Goal: Transaction & Acquisition: Purchase product/service

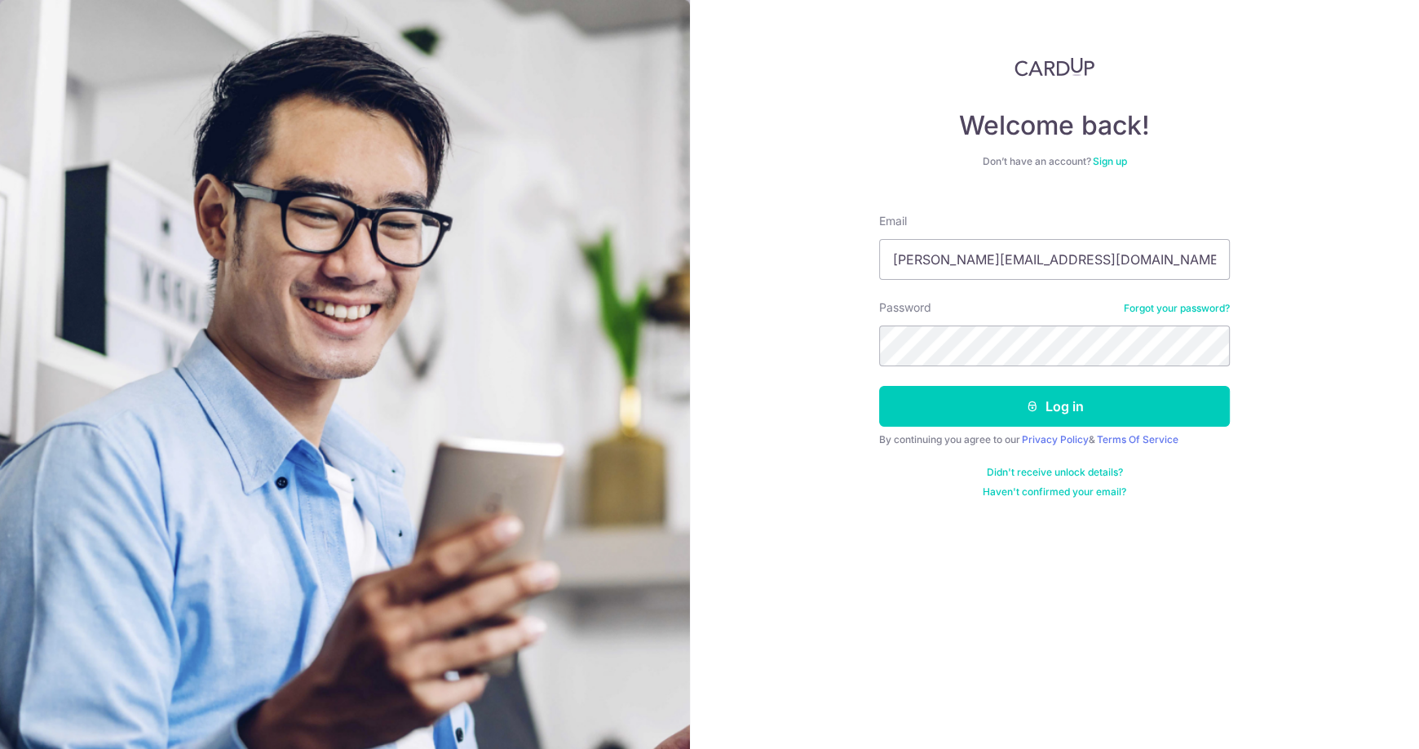
type input "jerome_chua@yahoo.com"
click at [879, 386] on button "Log in" at bounding box center [1054, 406] width 351 height 41
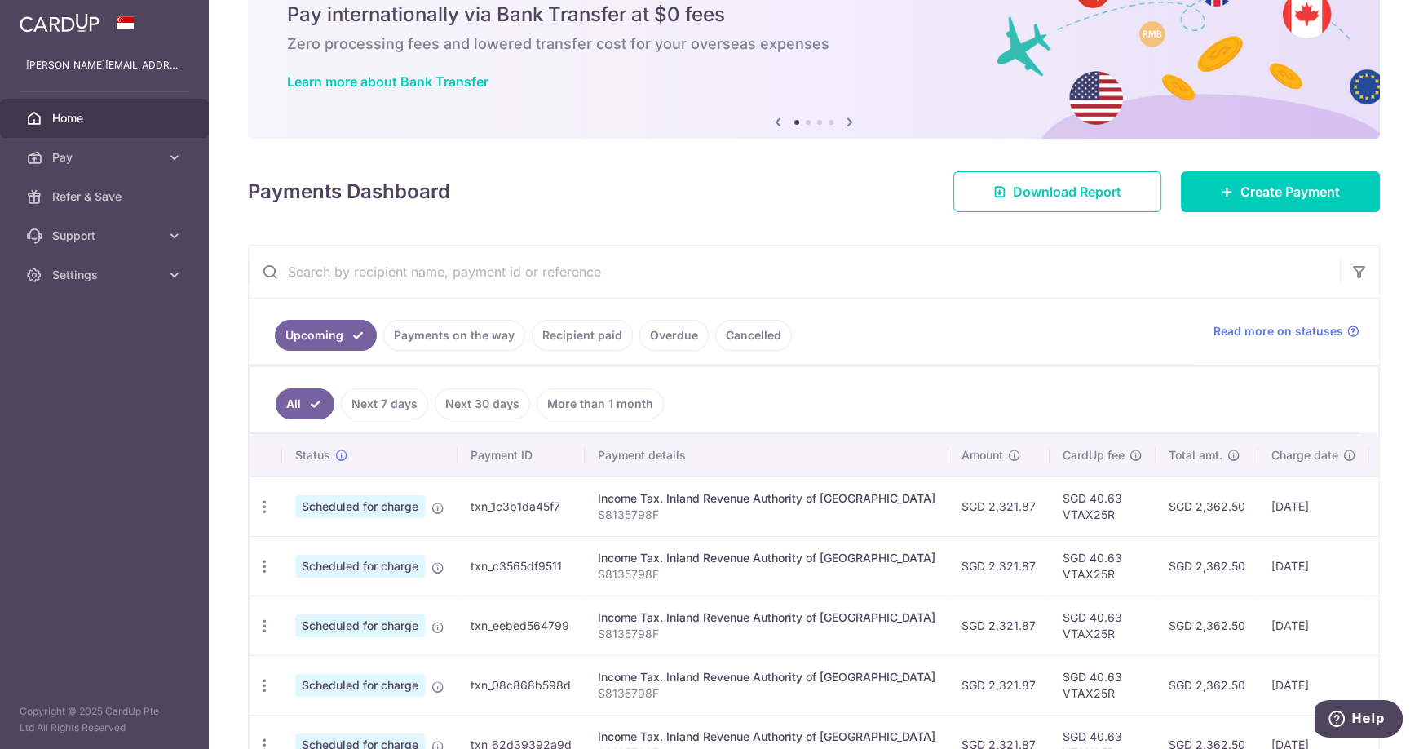
scroll to position [163, 0]
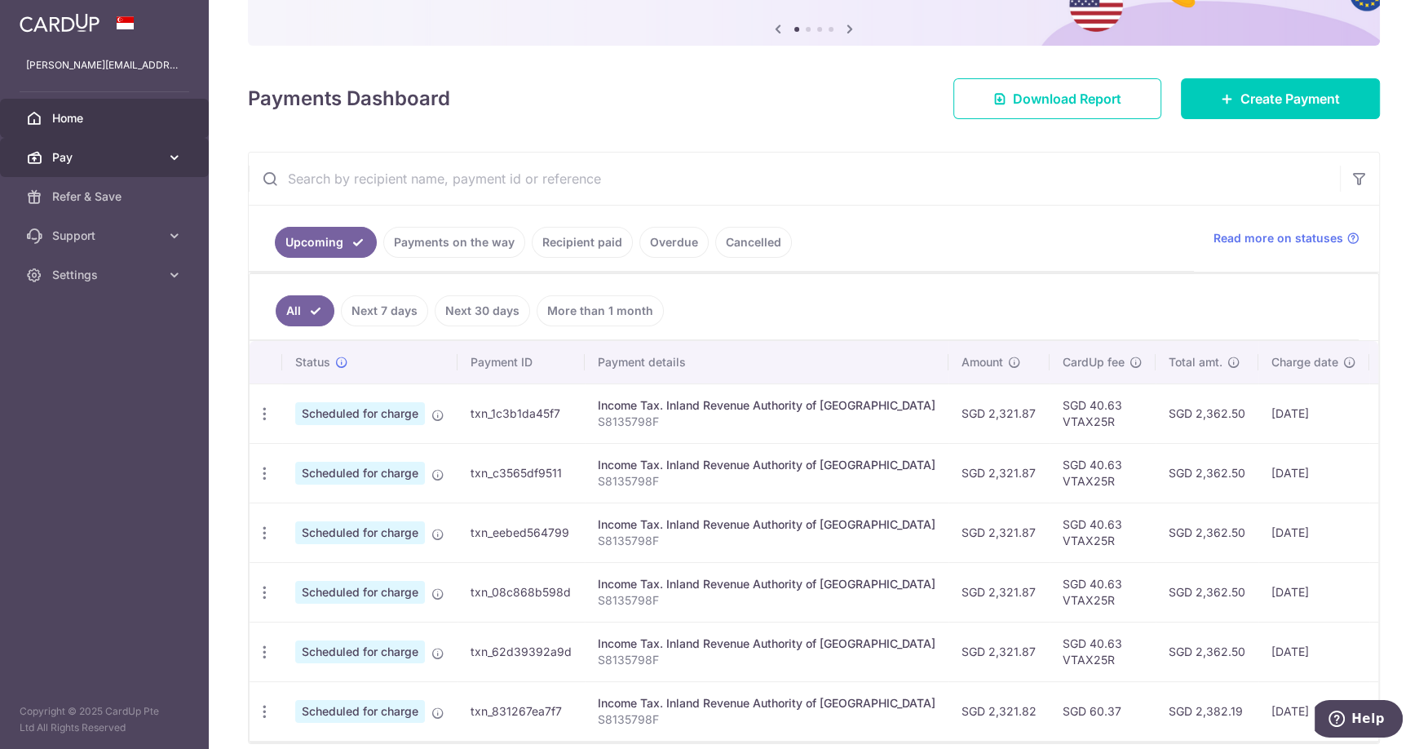
click at [110, 157] on span "Pay" at bounding box center [106, 157] width 108 height 16
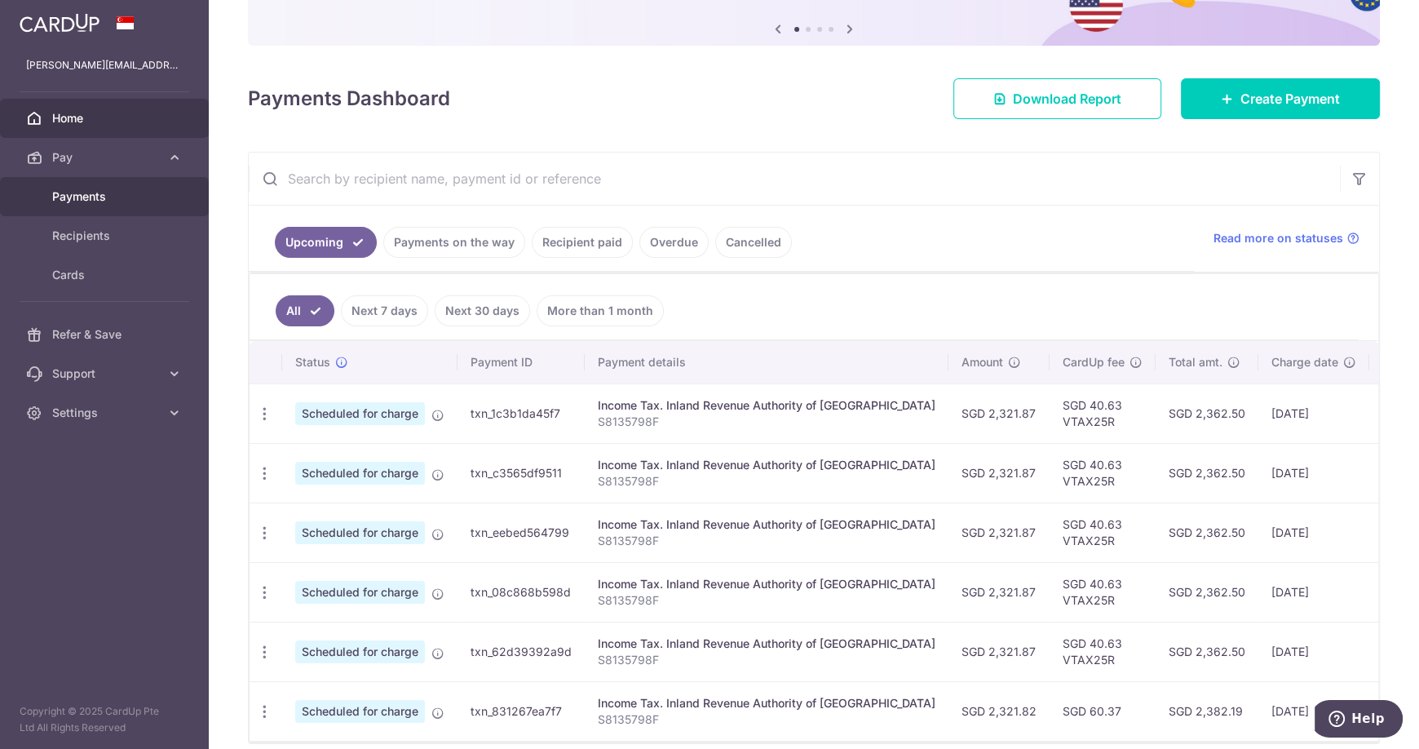
click at [111, 191] on span "Payments" at bounding box center [106, 196] width 108 height 16
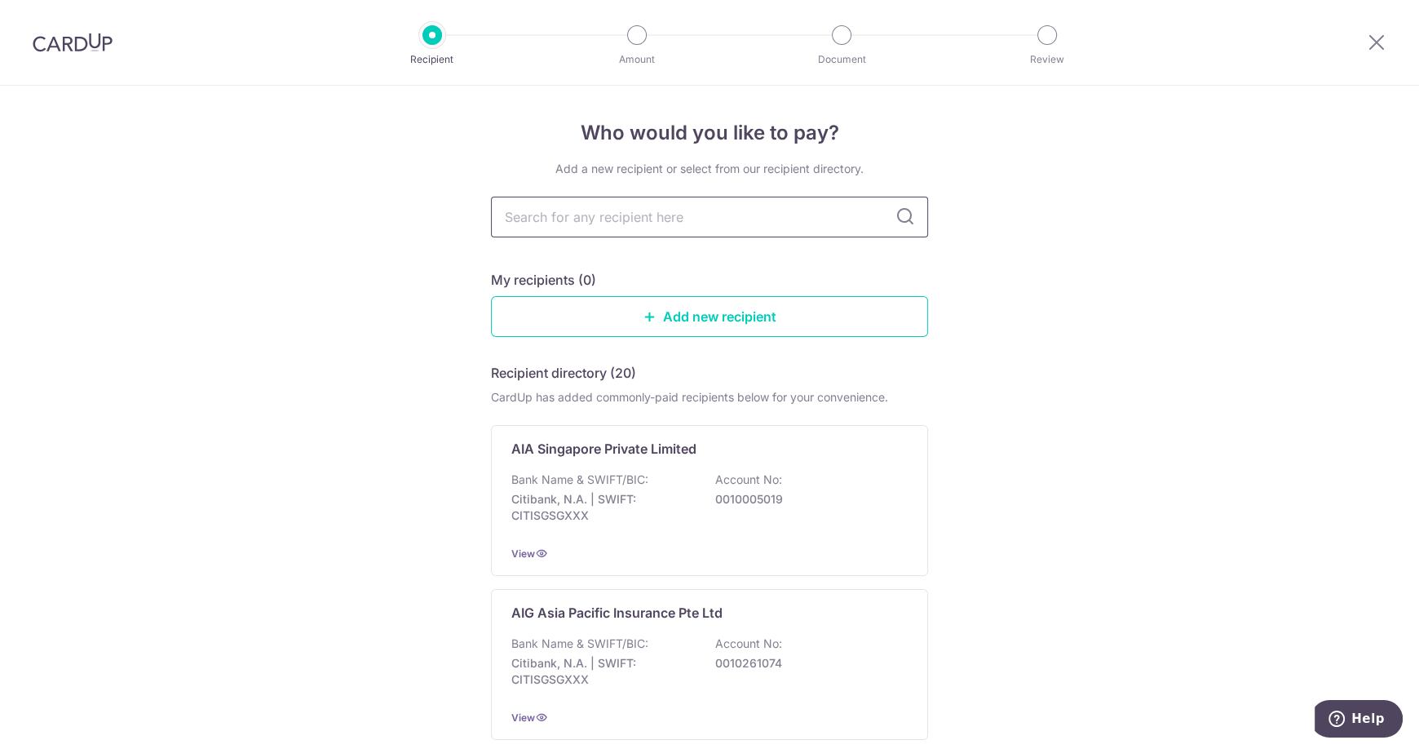
click at [717, 214] on input "text" at bounding box center [709, 217] width 437 height 41
type input "prud"
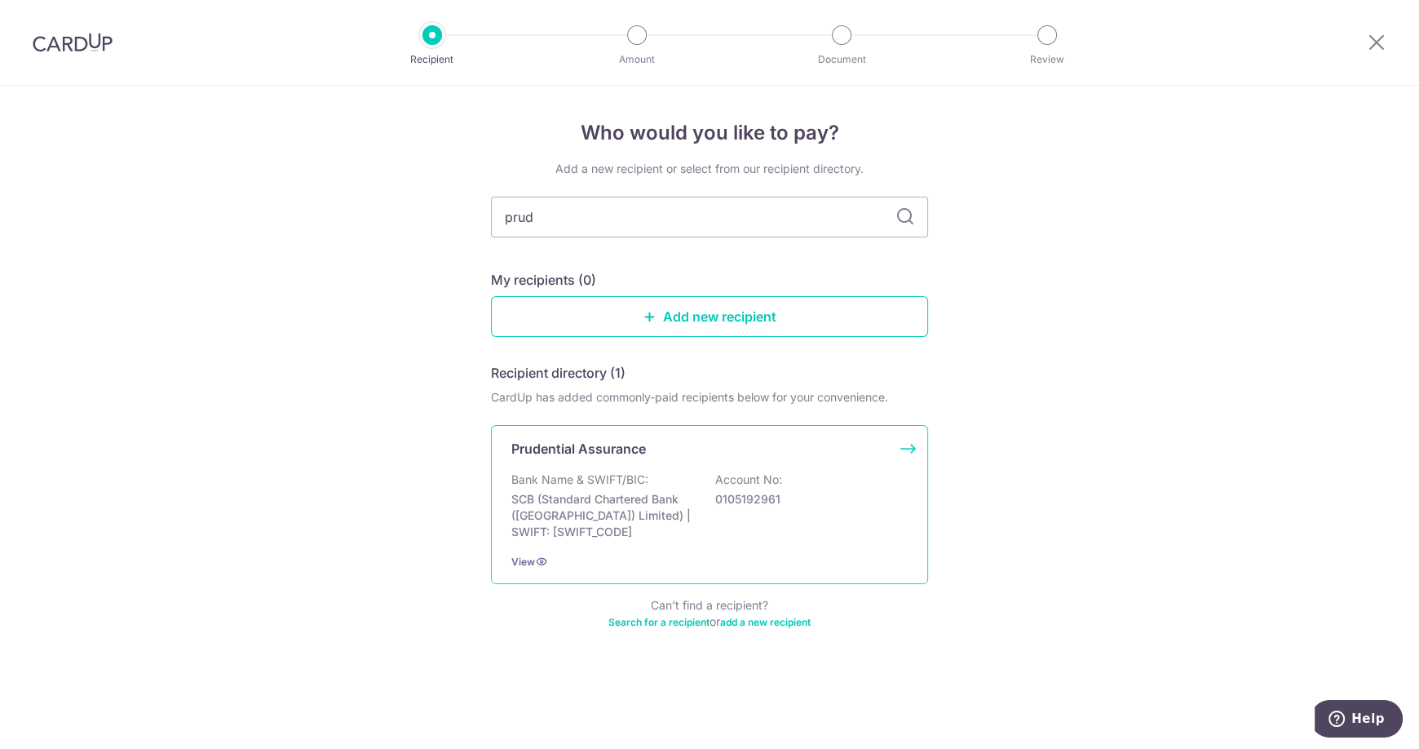
click at [665, 473] on div "Bank Name & SWIFT/BIC: SCB (Standard Chartered Bank (Singapore) Limited) | SWIF…" at bounding box center [709, 505] width 396 height 68
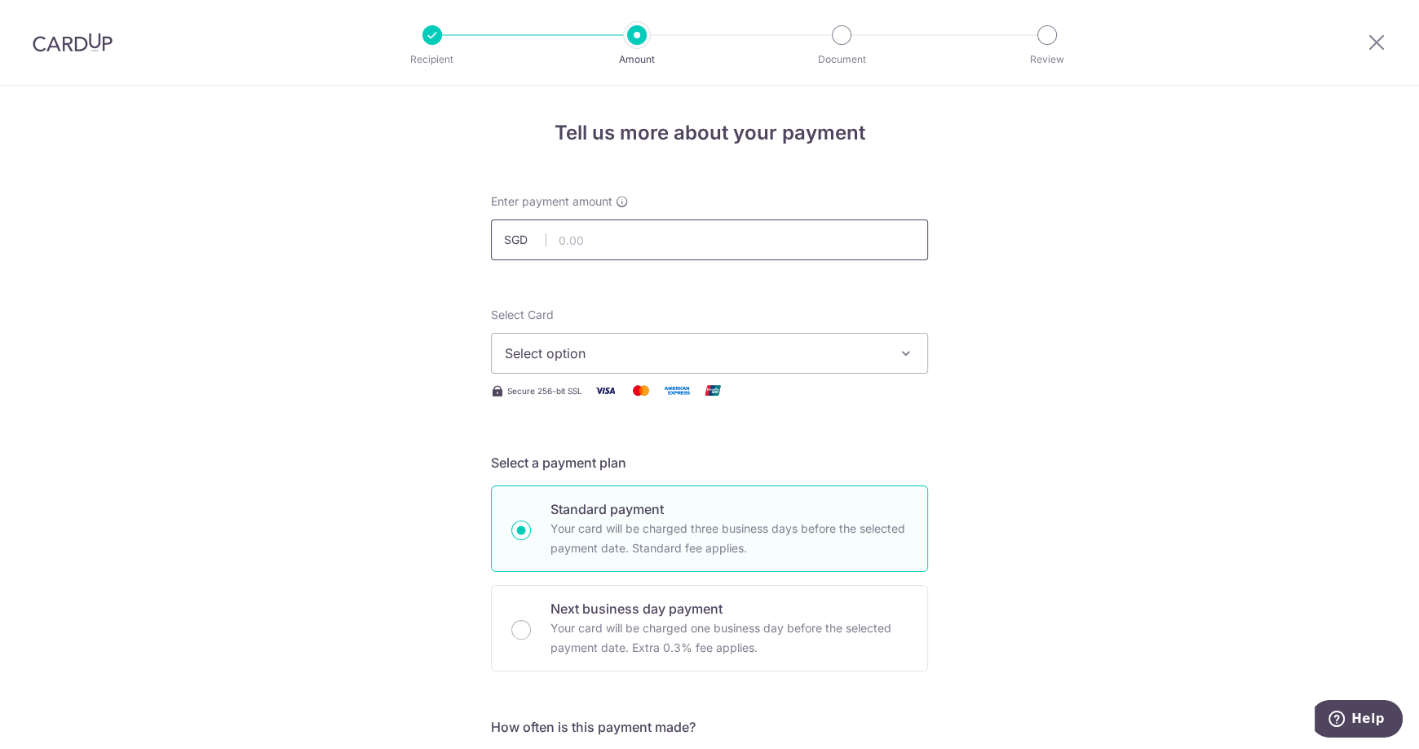
click at [685, 237] on input "text" at bounding box center [709, 239] width 437 height 41
type input "266.00"
click at [666, 351] on span "Select option" at bounding box center [695, 353] width 380 height 20
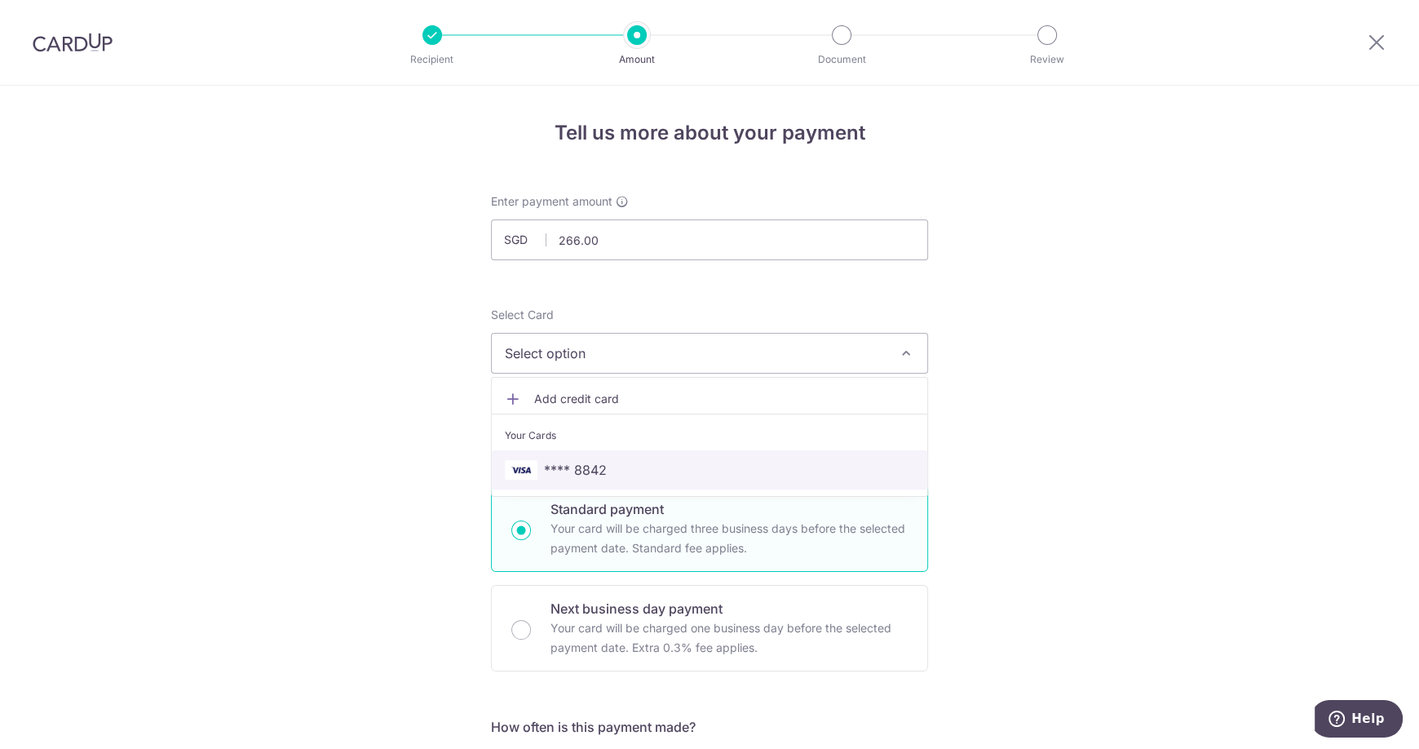
drag, startPoint x: 633, startPoint y: 466, endPoint x: 1026, endPoint y: 386, distance: 401.2
click at [633, 466] on span "**** 8842" at bounding box center [709, 470] width 409 height 20
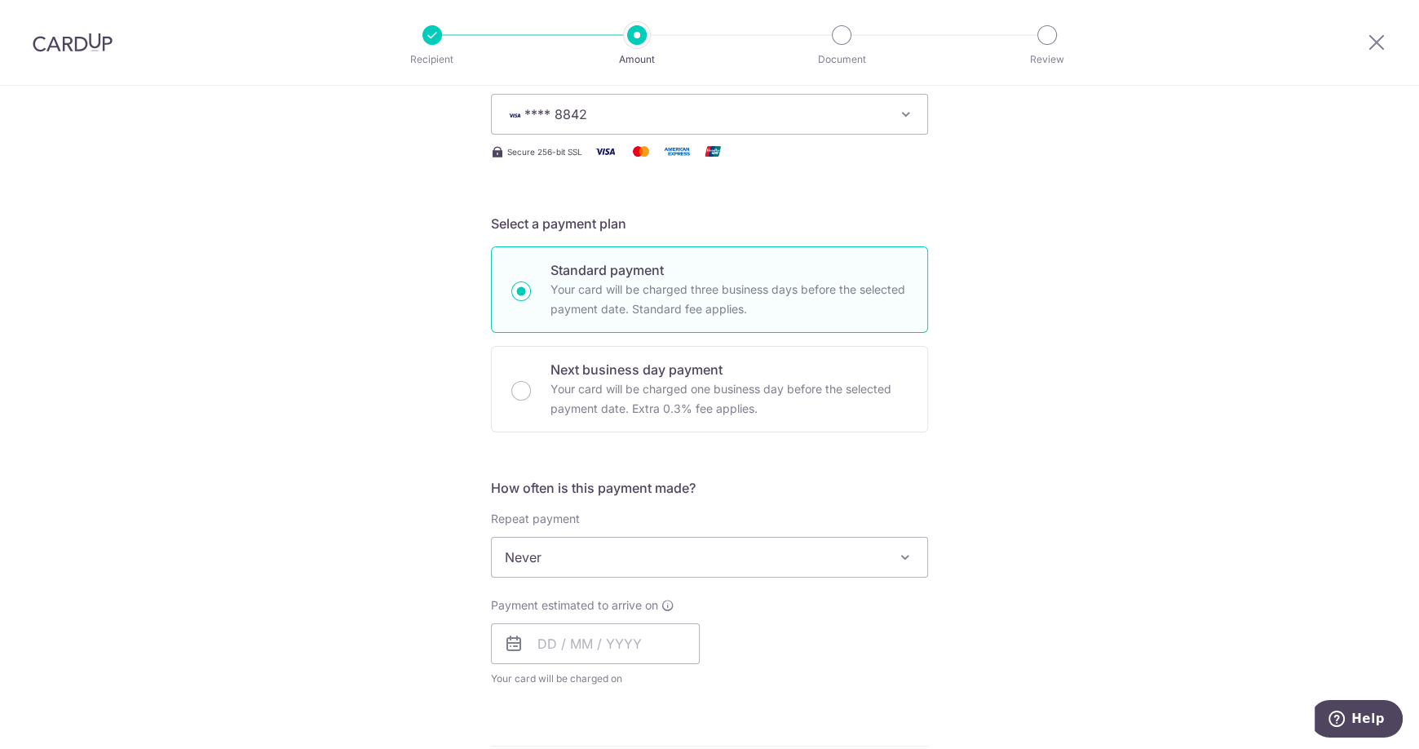
scroll to position [244, 0]
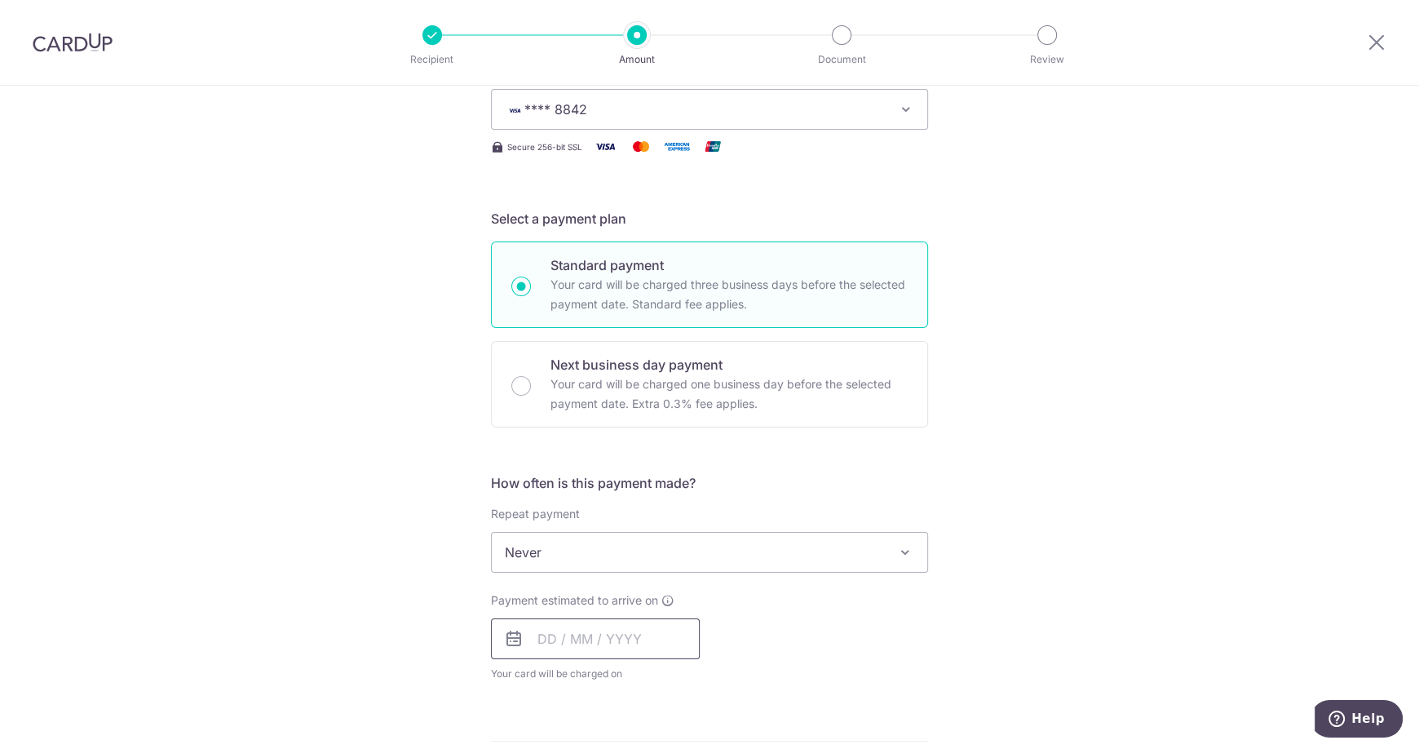
click at [670, 639] on input "text" at bounding box center [595, 638] width 209 height 41
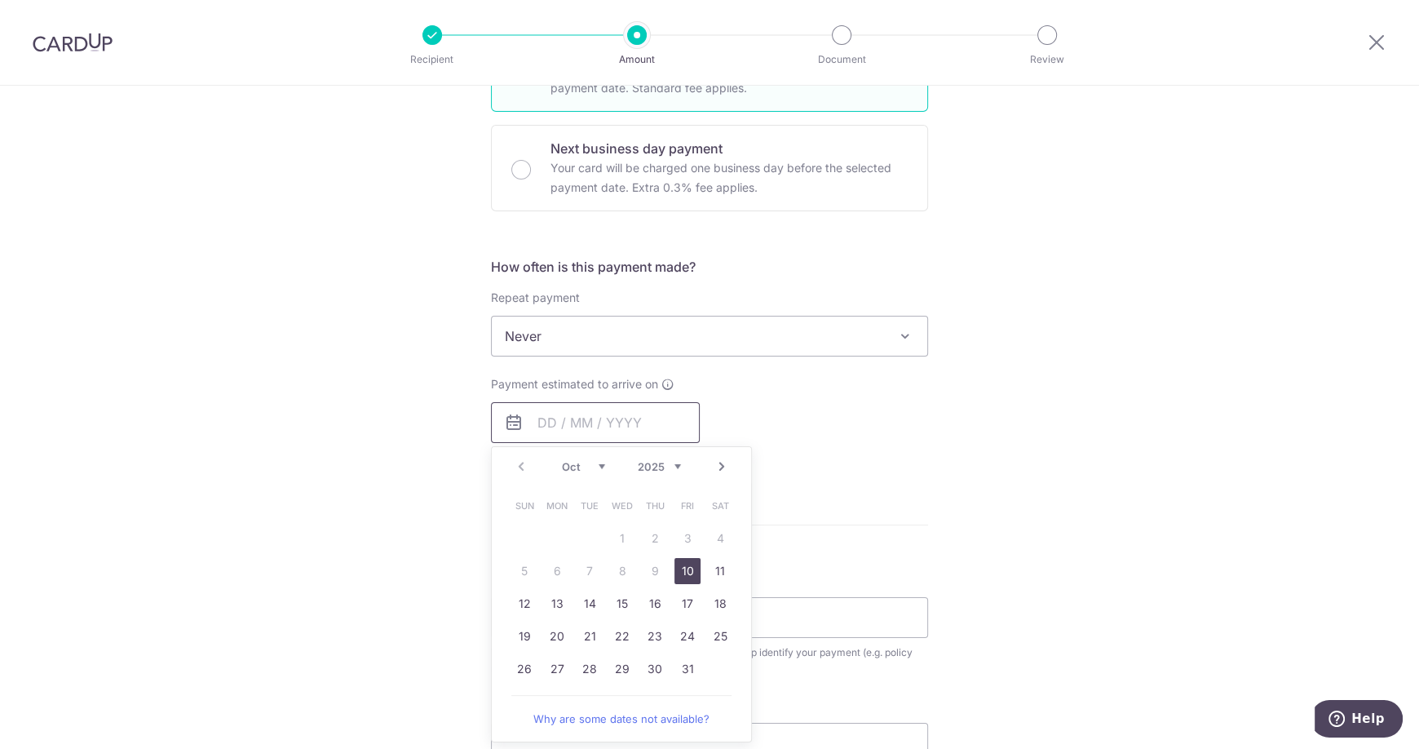
scroll to position [489, 0]
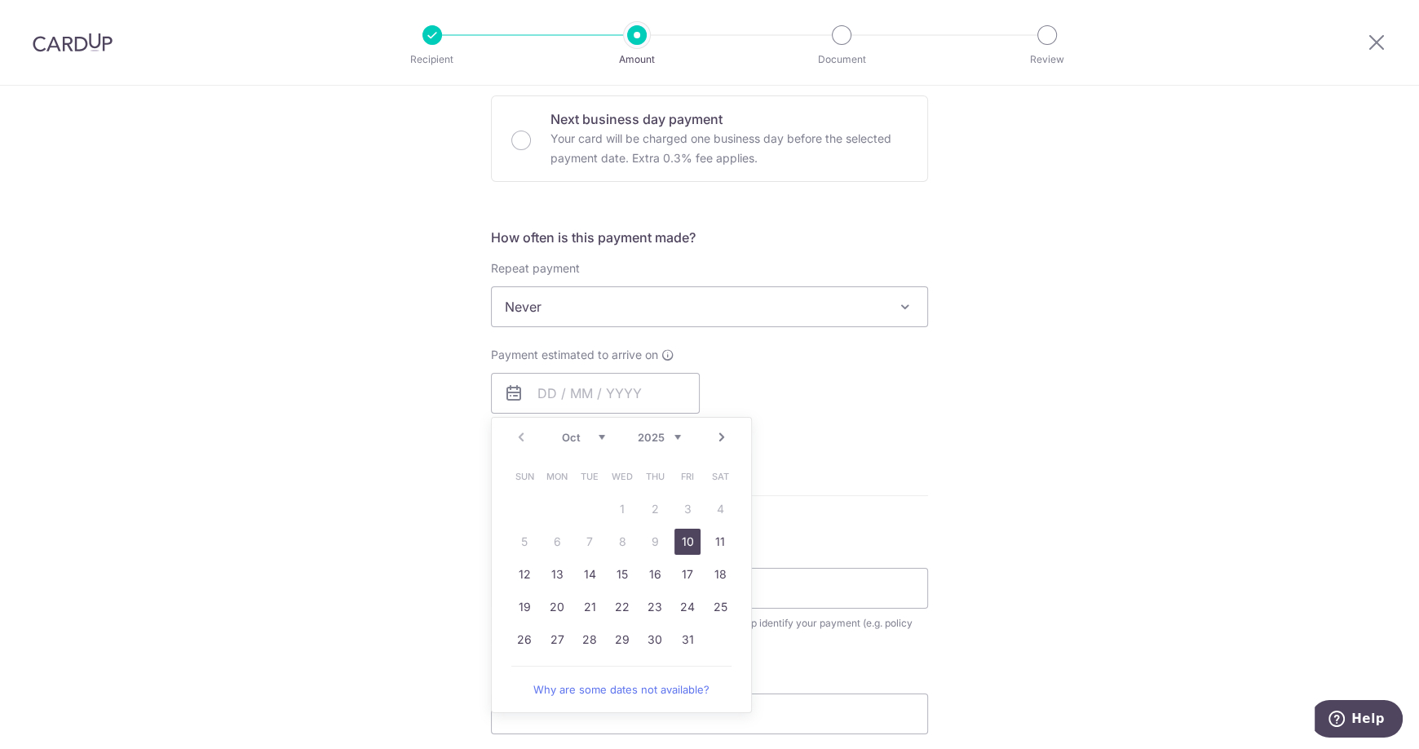
click at [684, 544] on link "10" at bounding box center [687, 541] width 26 height 26
type input "10/10/2025"
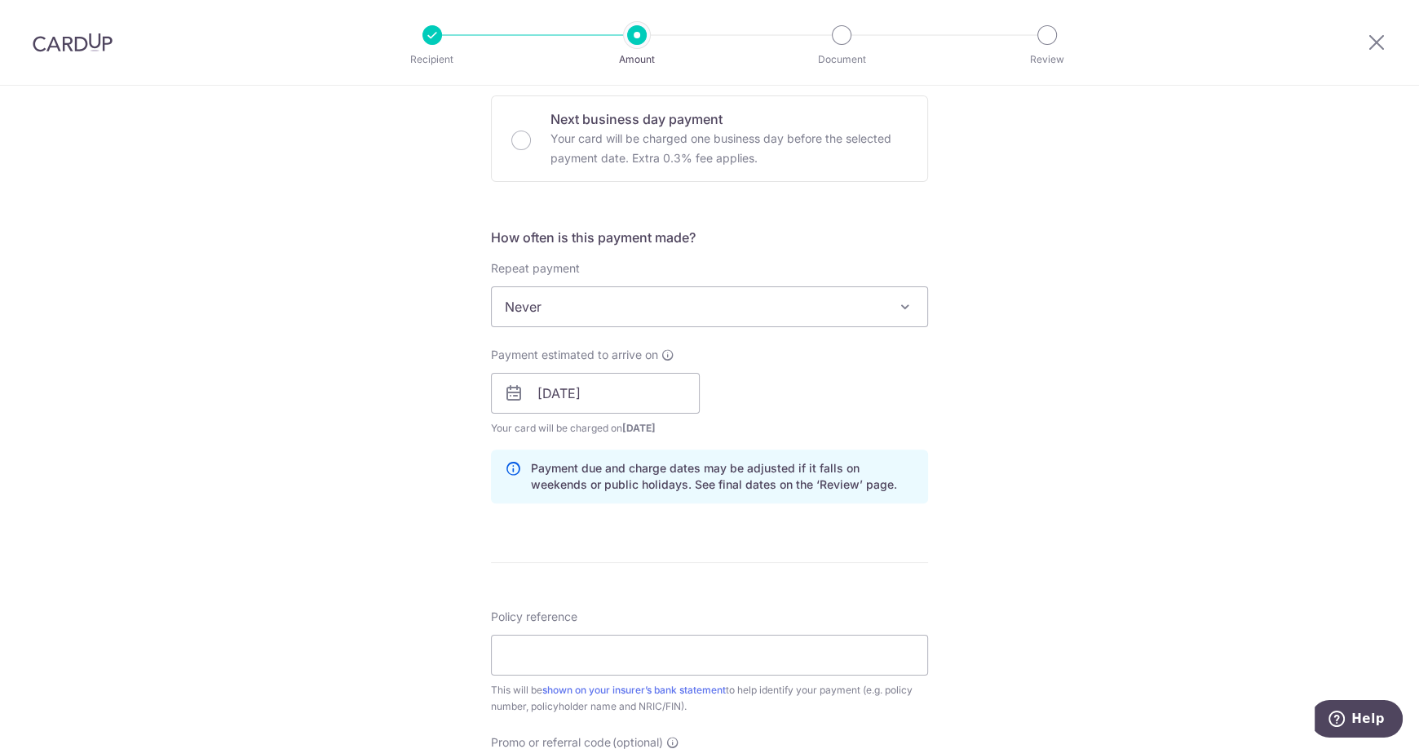
click at [1071, 361] on div "Tell us more about your payment Enter payment amount SGD 266.00 266.00 Select C…" at bounding box center [709, 367] width 1419 height 1542
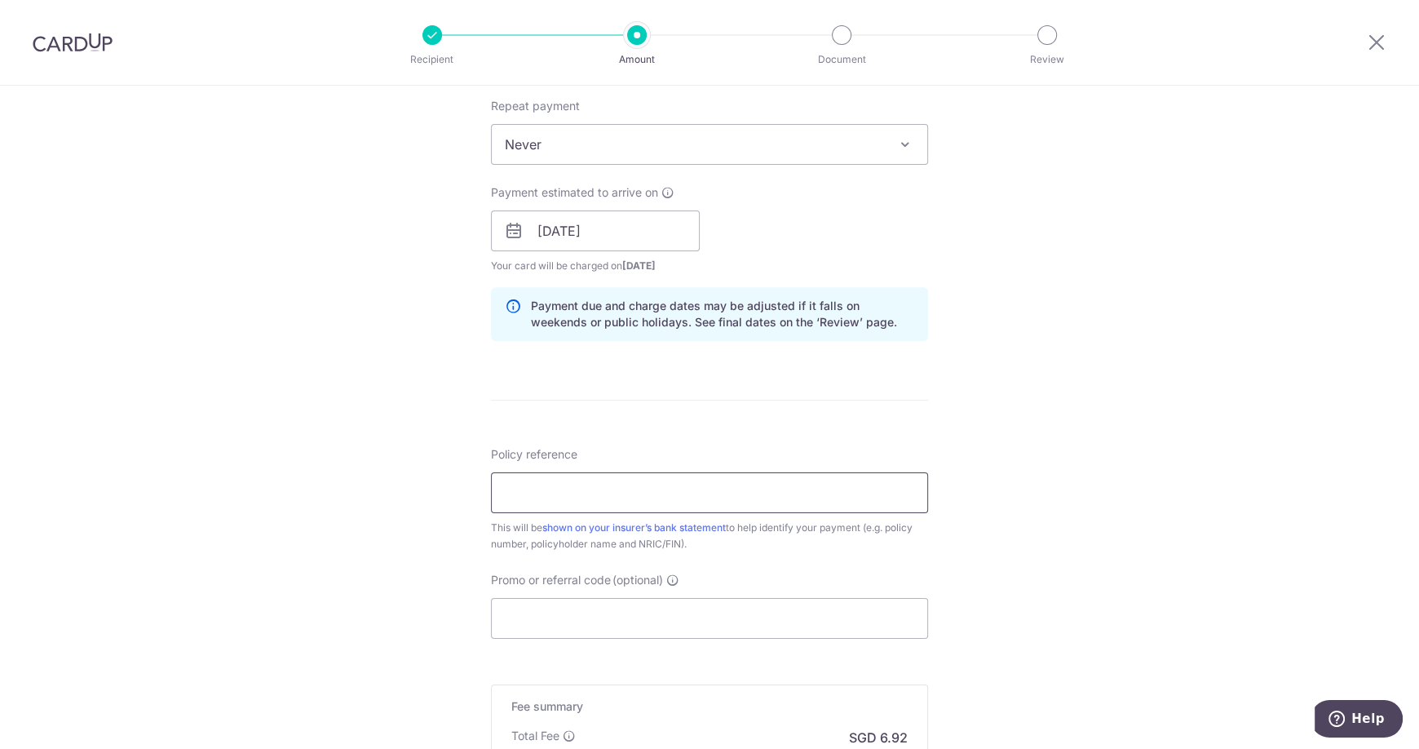
click at [634, 495] on input "Policy reference" at bounding box center [709, 492] width 437 height 41
paste input "50510851"
type input "50510851"
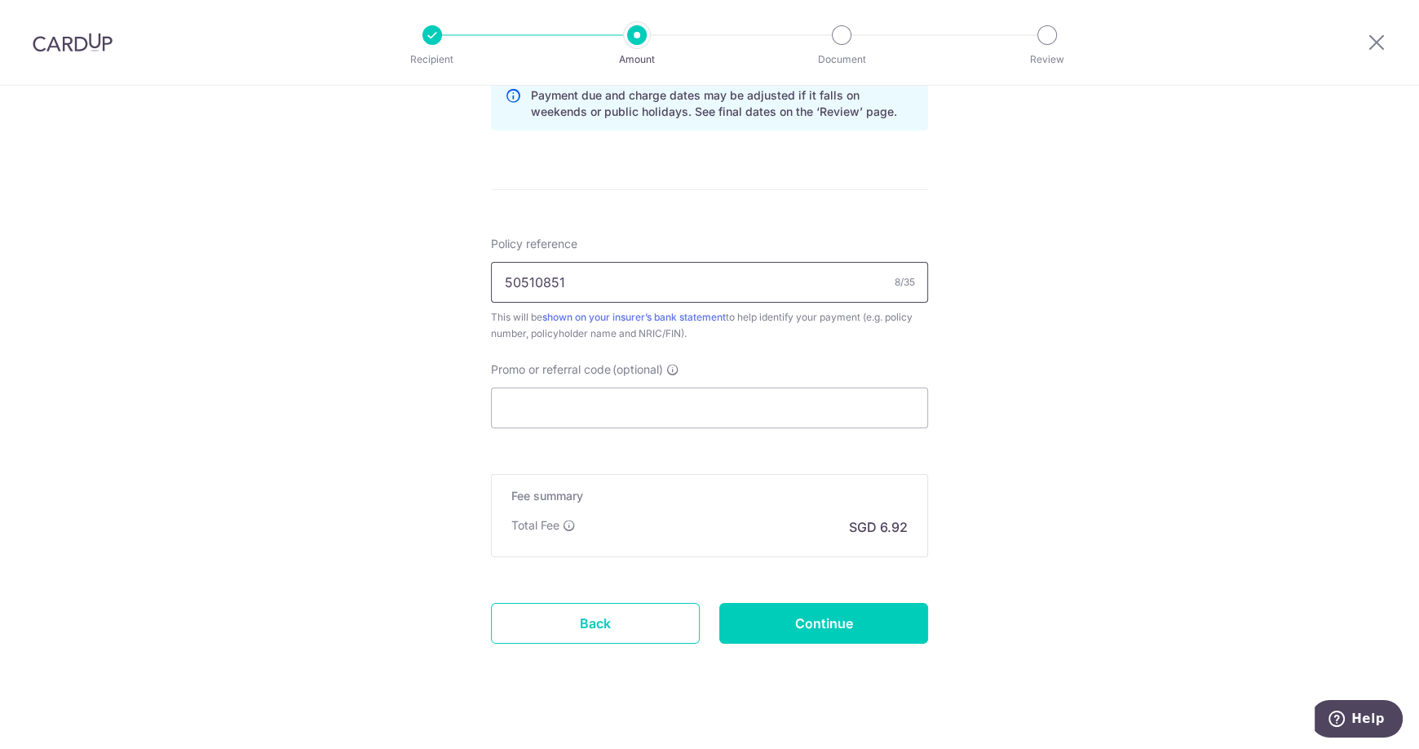
scroll to position [877, 0]
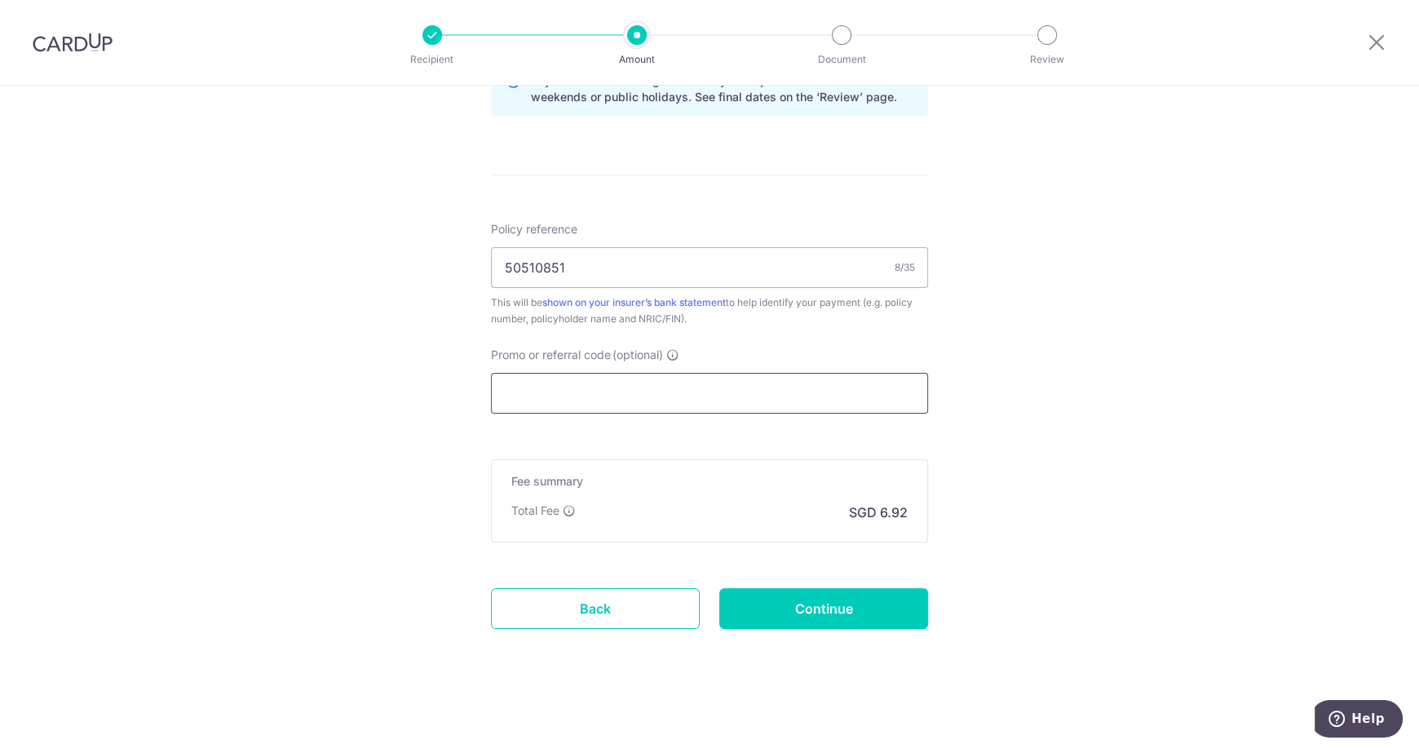
click at [726, 387] on input "Promo or referral code (optional)" at bounding box center [709, 393] width 437 height 41
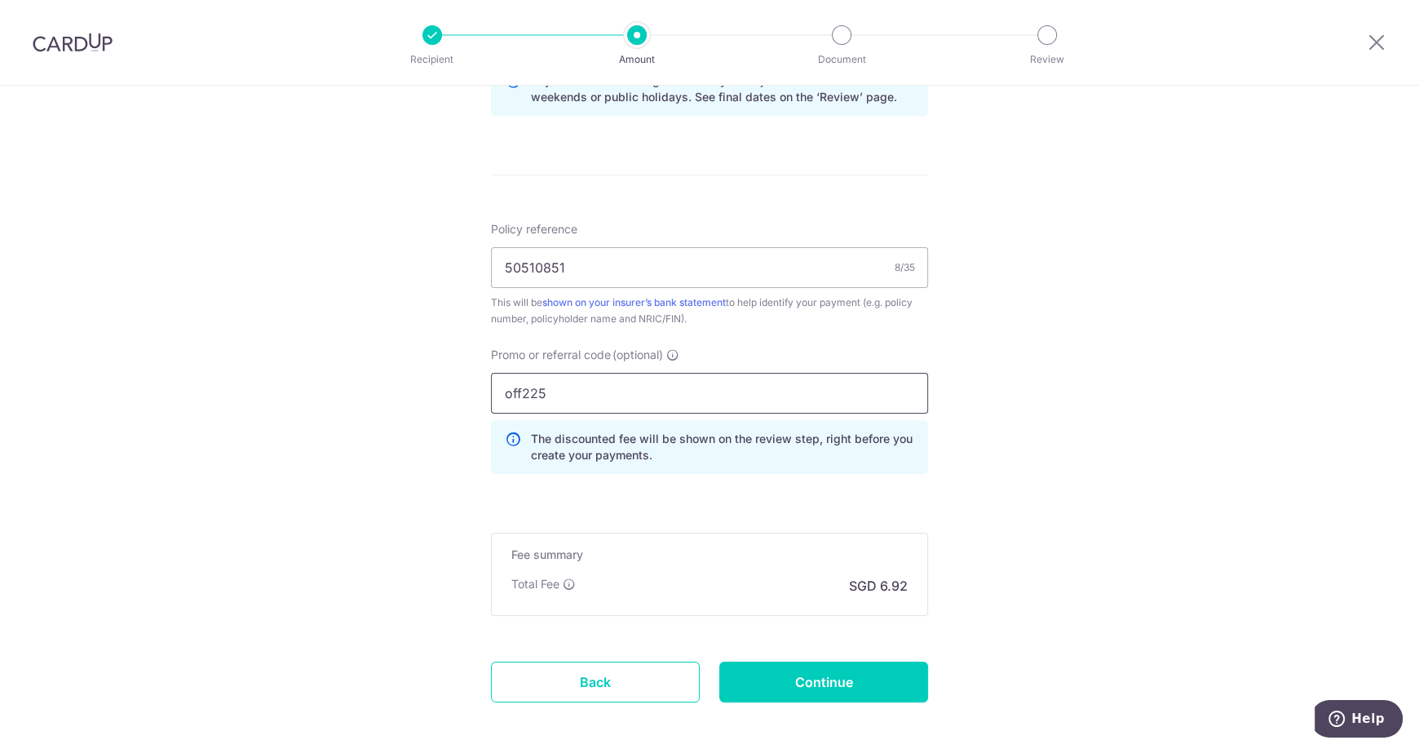
type input "off225"
click at [988, 519] on div "Tell us more about your payment Enter payment amount SGD 266.00 266.00 Select C…" at bounding box center [709, 16] width 1419 height 1615
click at [879, 684] on input "Continue" at bounding box center [823, 681] width 209 height 41
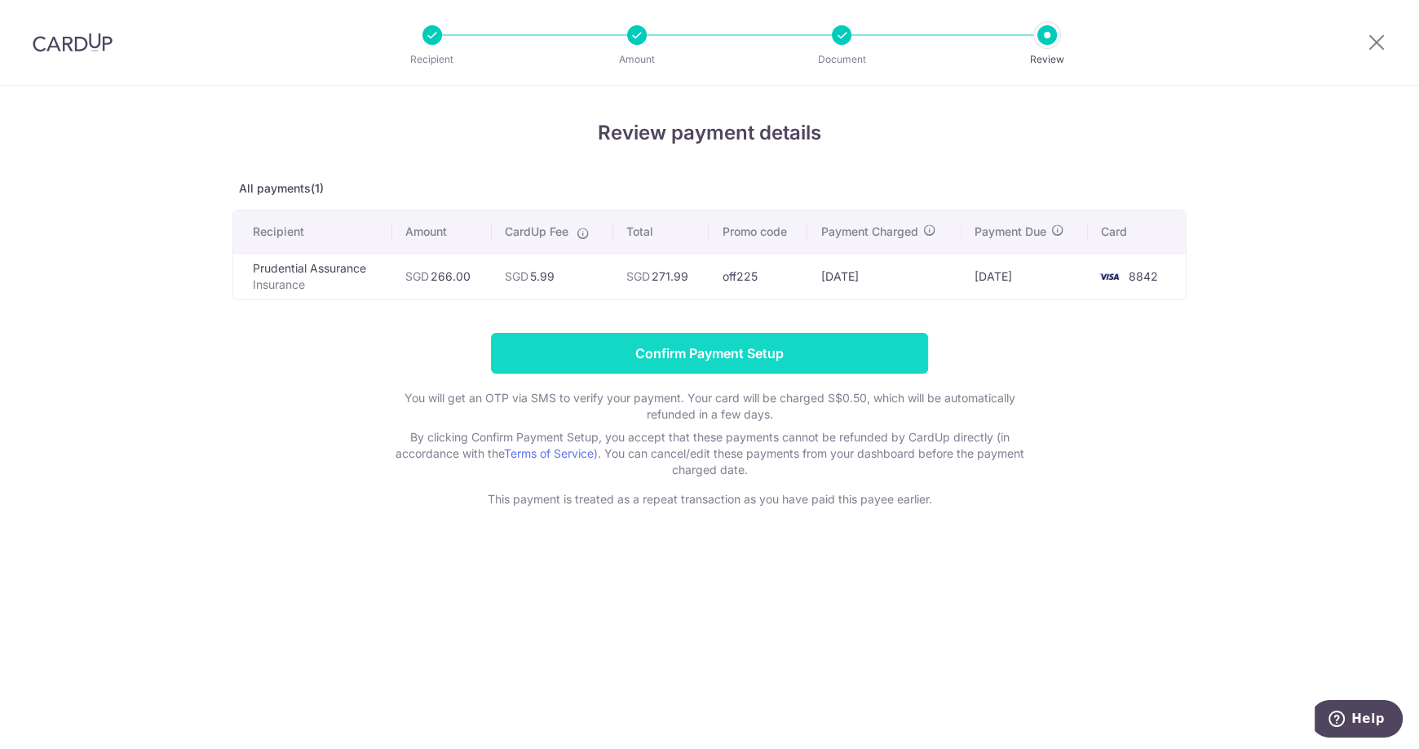
click at [681, 347] on input "Confirm Payment Setup" at bounding box center [709, 353] width 437 height 41
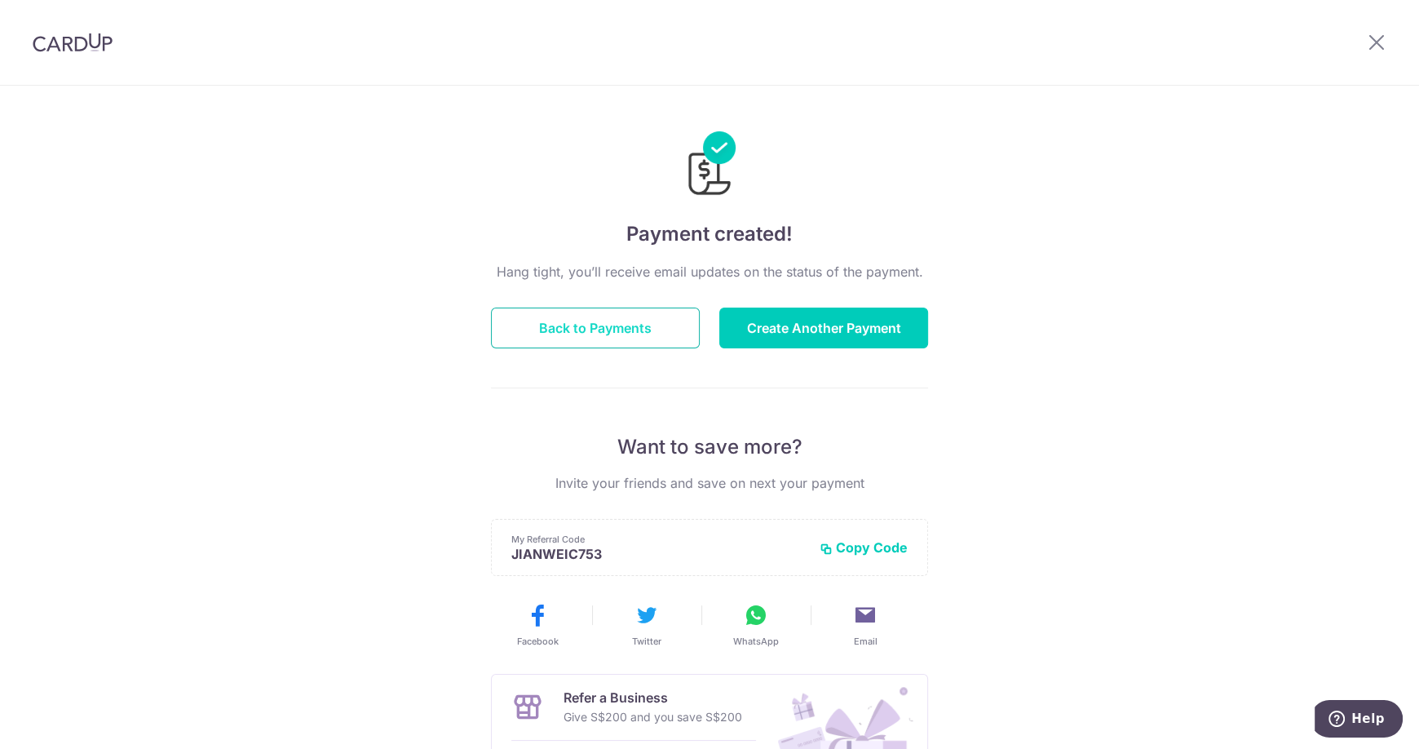
click at [620, 324] on button "Back to Payments" at bounding box center [595, 327] width 209 height 41
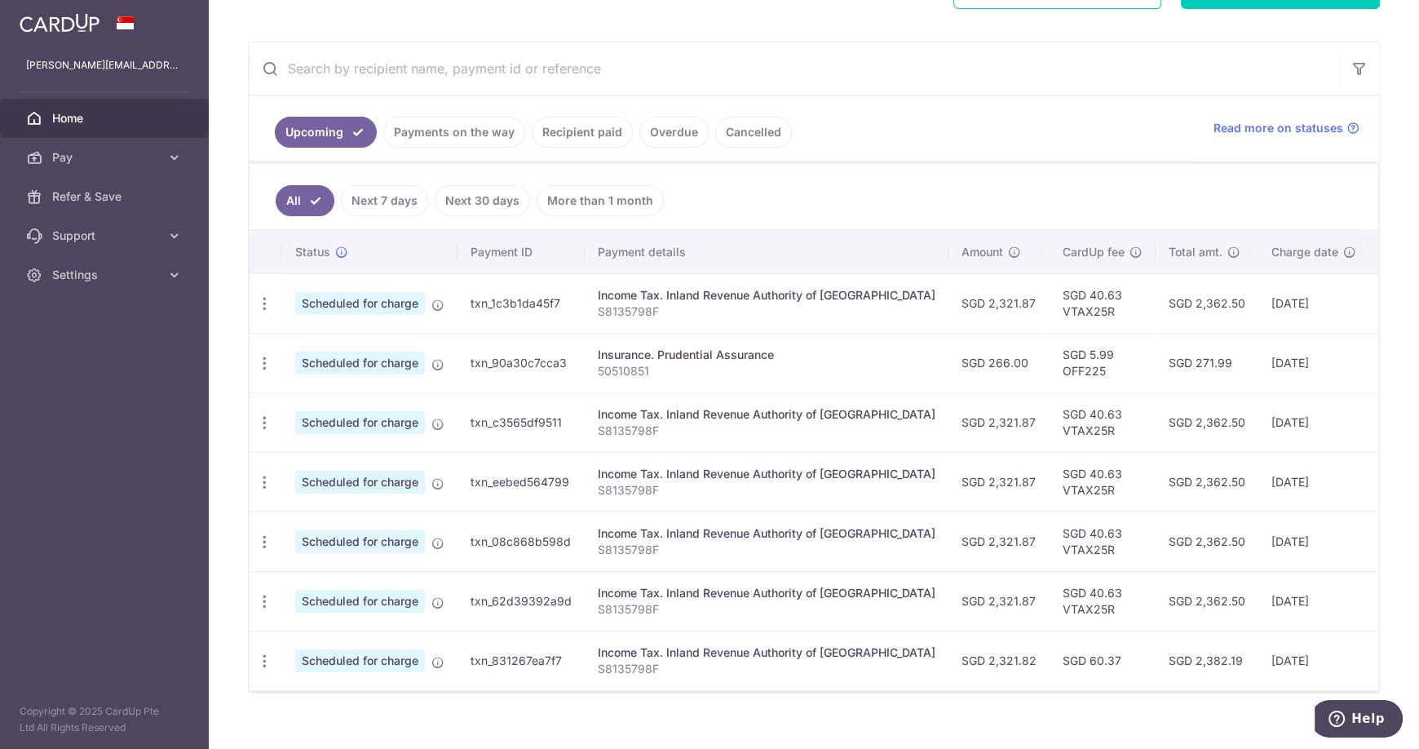
scroll to position [299, 0]
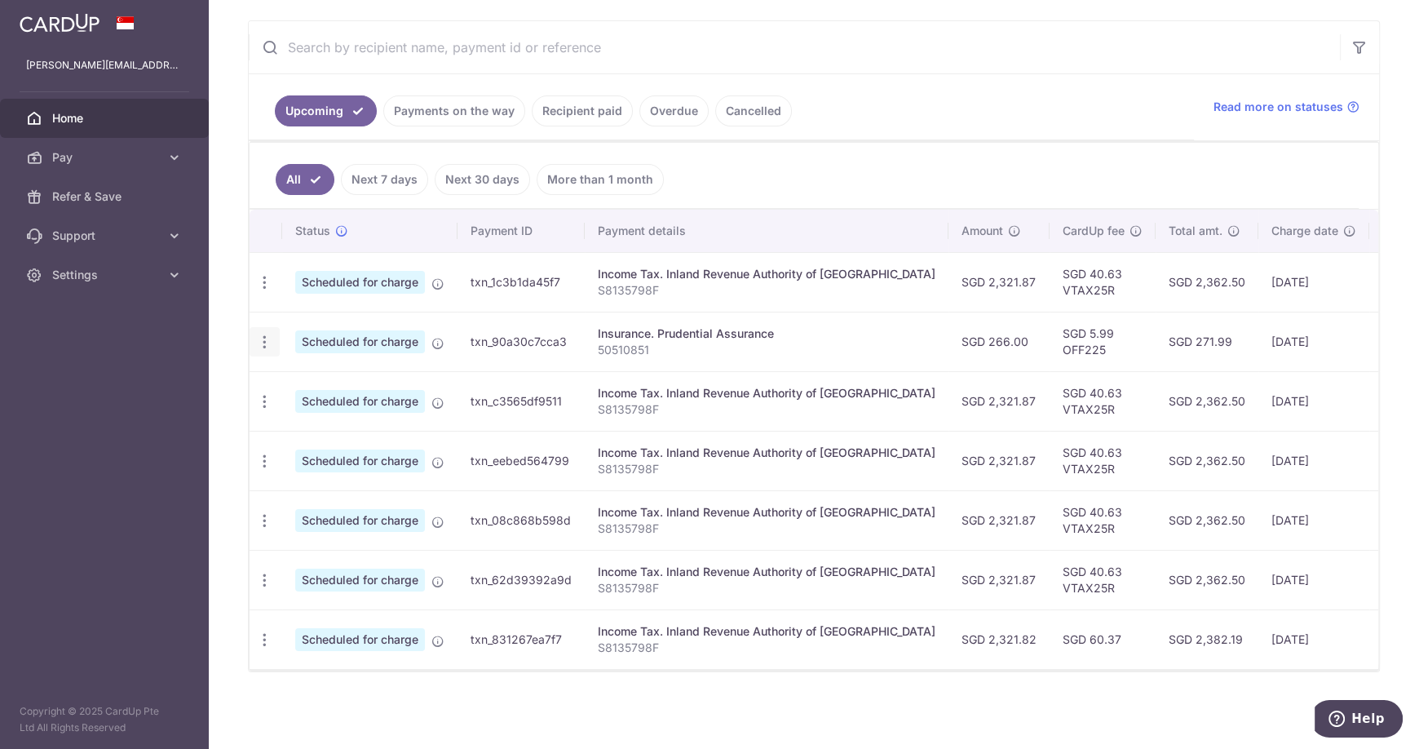
click at [256, 334] on icon "button" at bounding box center [264, 342] width 17 height 17
click at [189, 334] on aside "jerome_chua@yahoo.com Home Pay Payments Recipients Cards Refer & Save Support F…" at bounding box center [104, 374] width 209 height 749
click at [267, 338] on icon "button" at bounding box center [264, 342] width 17 height 17
click at [336, 379] on span "Update payment" at bounding box center [351, 387] width 111 height 20
radio input "true"
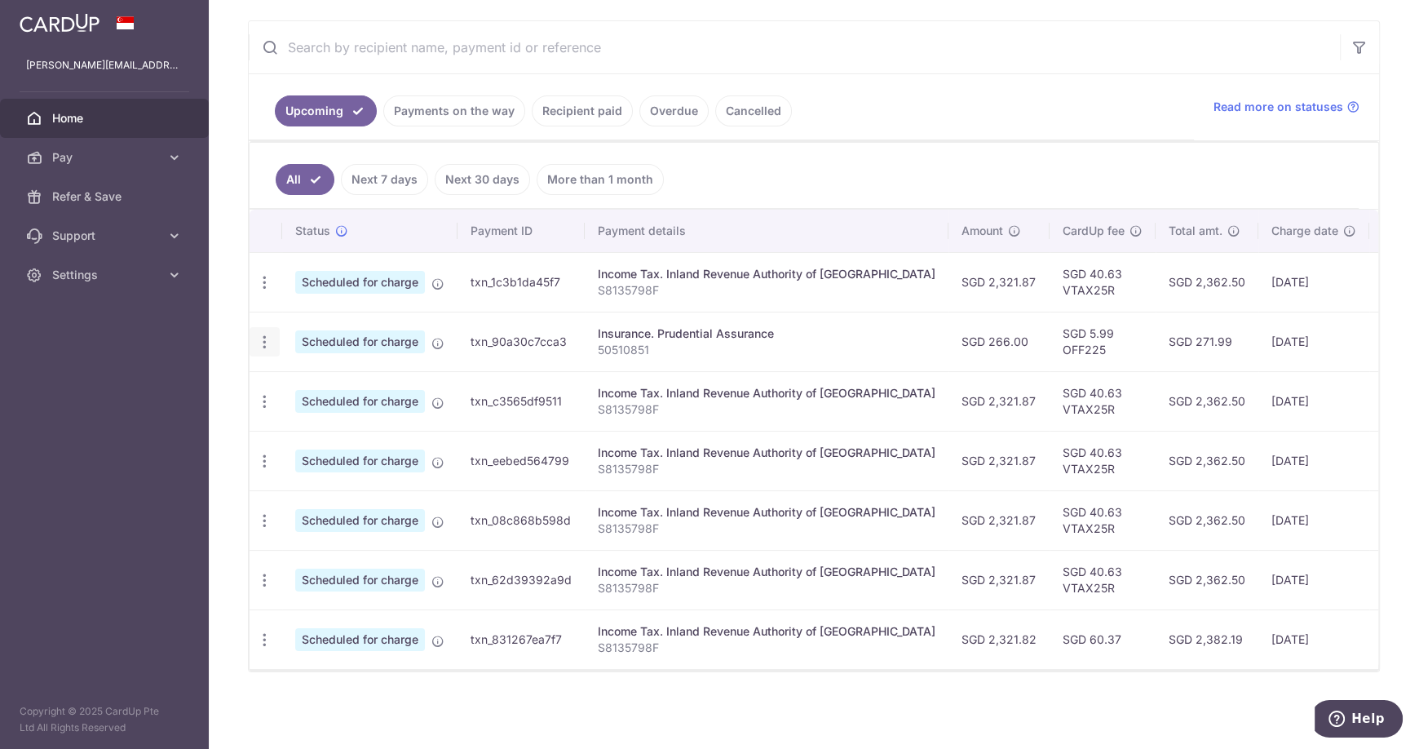
type input "266.00"
type input "10/10/2025"
type input "50510851"
type input "OFF225"
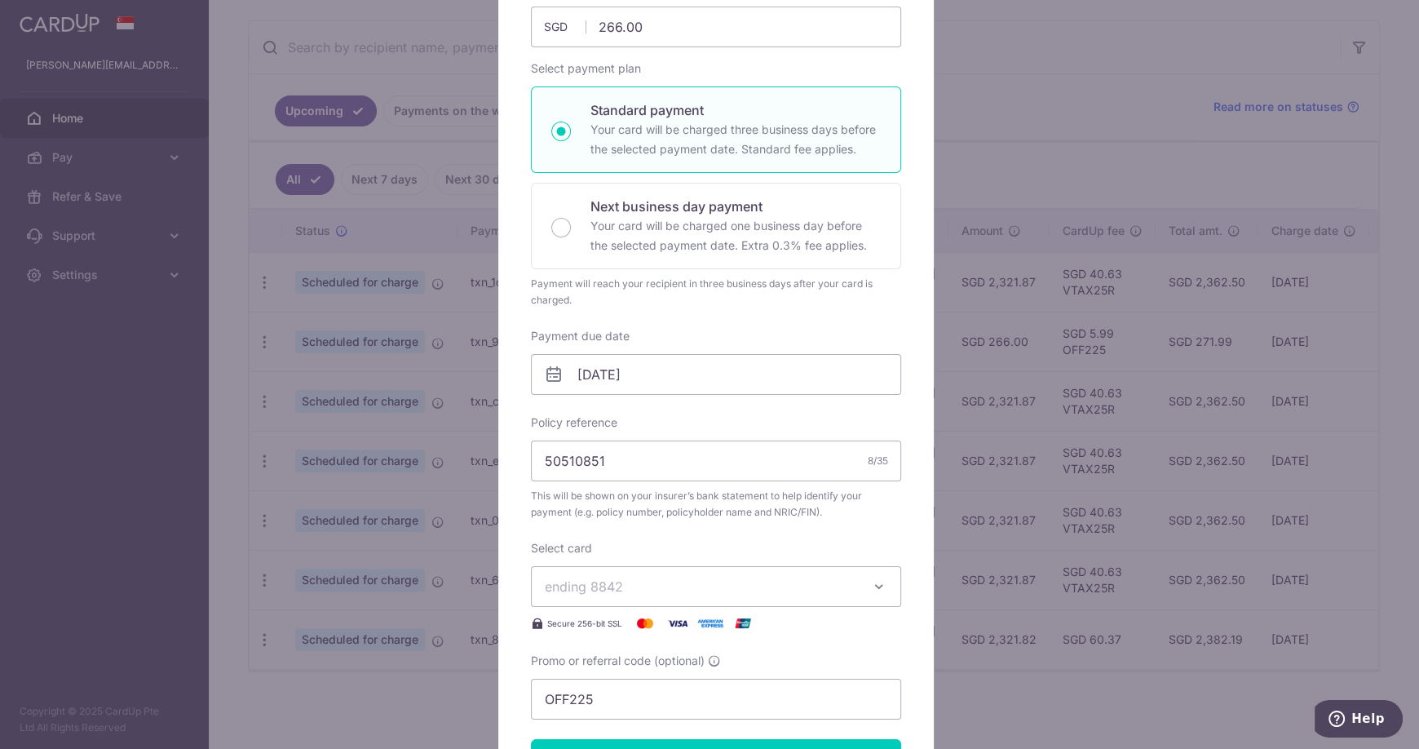
scroll to position [0, 0]
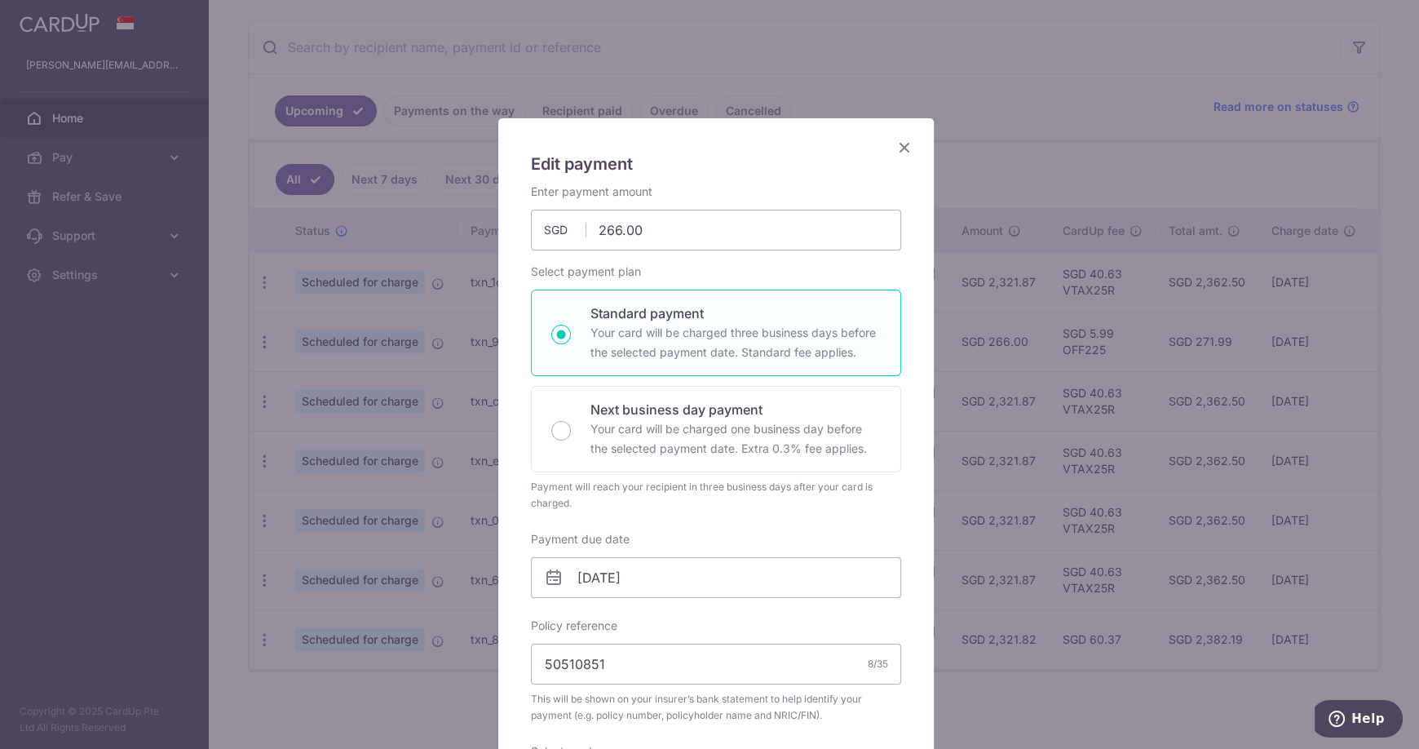
click at [901, 148] on icon "Close" at bounding box center [905, 147] width 20 height 20
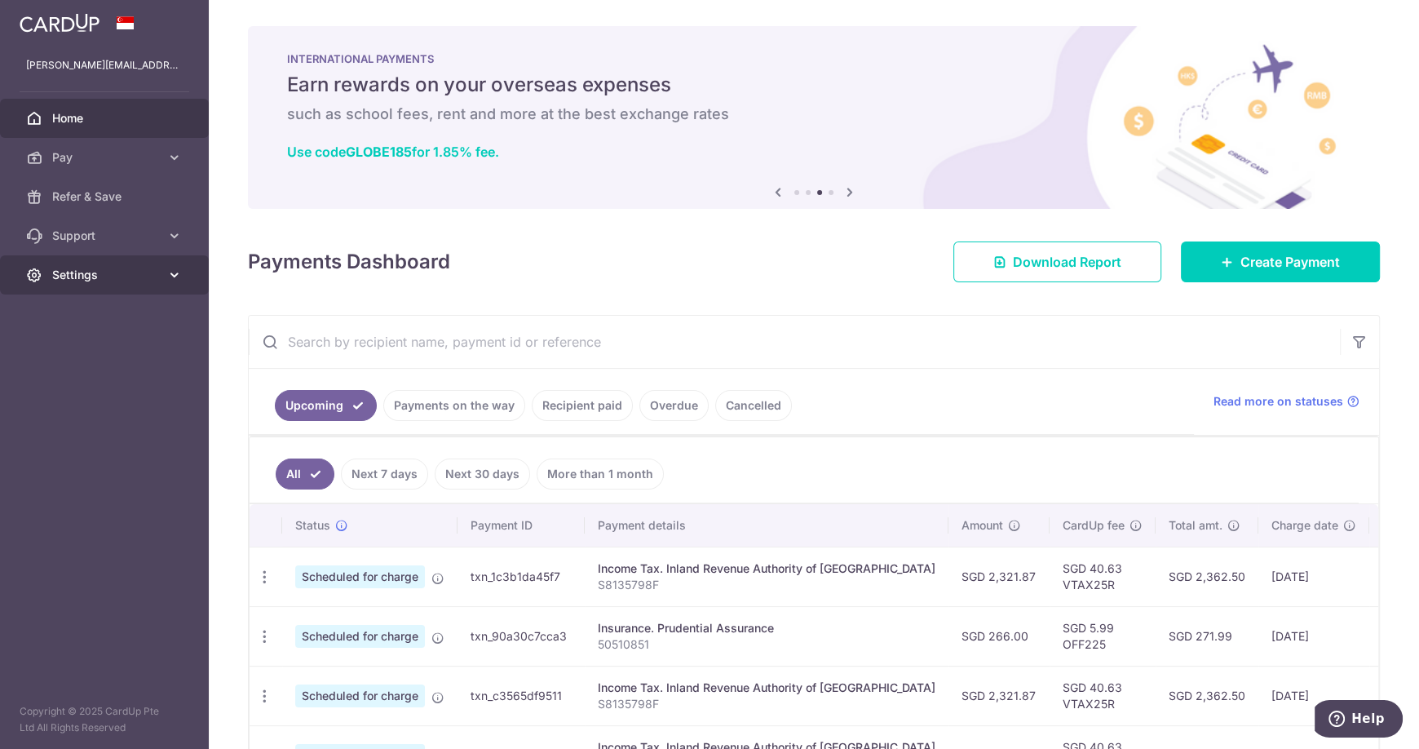
click at [76, 293] on link "Settings" at bounding box center [104, 274] width 209 height 39
click at [87, 348] on span "Logout" at bounding box center [106, 353] width 108 height 16
